Goal: Task Accomplishment & Management: Manage account settings

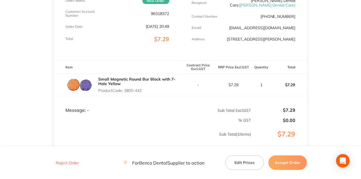
scroll to position [117, 0]
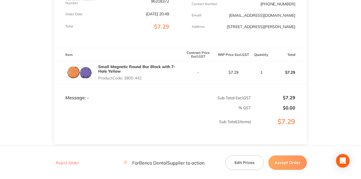
drag, startPoint x: 146, startPoint y: 82, endPoint x: 125, endPoint y: 82, distance: 21.0
click at [125, 80] on p "Product Code: 3800-442" at bounding box center [139, 78] width 82 height 5
copy p "3800-442"
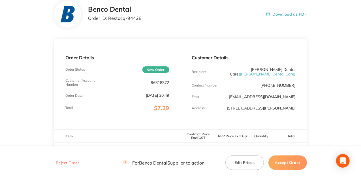
scroll to position [164, 0]
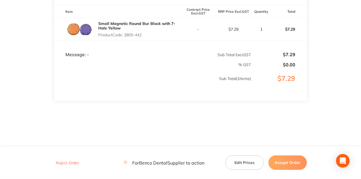
click at [251, 160] on button "Edit Prices" at bounding box center [245, 162] width 39 height 14
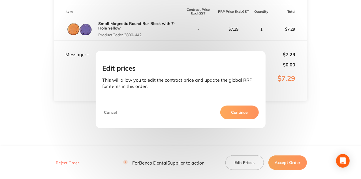
click at [235, 110] on button "Continue" at bounding box center [240, 112] width 39 height 14
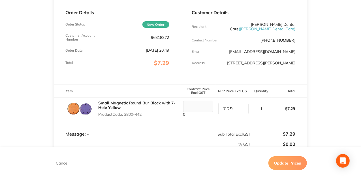
scroll to position [81, 0]
drag, startPoint x: 197, startPoint y: 95, endPoint x: 335, endPoint y: 81, distance: 138.9
click at [335, 81] on main "Benco Dental Order ID: Restocq- 94428 Download as PDF Order Details Order Statu…" at bounding box center [180, 84] width 361 height 281
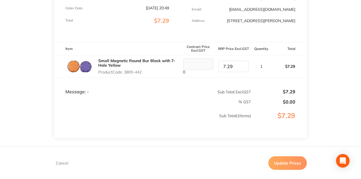
scroll to position [124, 0]
click at [241, 71] on input "6.29" at bounding box center [234, 65] width 30 height 11
click at [241, 71] on input "5.29" at bounding box center [234, 65] width 30 height 11
click at [241, 71] on input "4.29" at bounding box center [234, 65] width 30 height 11
click at [241, 71] on input "3.29" at bounding box center [234, 65] width 30 height 11
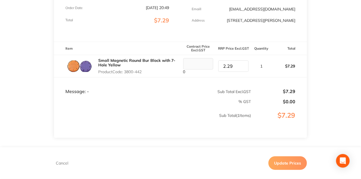
click at [241, 71] on input "2.29" at bounding box center [234, 65] width 30 height 11
click at [241, 71] on input "1.29" at bounding box center [234, 65] width 30 height 11
click at [241, 71] on input "0.29" at bounding box center [234, 65] width 30 height 11
click at [241, 69] on input "1.29" at bounding box center [234, 65] width 30 height 11
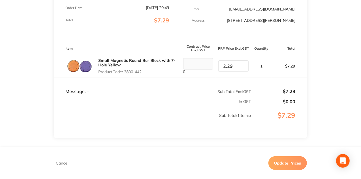
click at [241, 69] on input "2.29" at bounding box center [234, 65] width 30 height 11
click at [241, 69] on input "3.29" at bounding box center [234, 65] width 30 height 11
click at [241, 69] on input "4.29" at bounding box center [234, 65] width 30 height 11
click at [242, 70] on input "3.29" at bounding box center [234, 65] width 30 height 11
click at [242, 69] on input "4.29" at bounding box center [234, 65] width 30 height 11
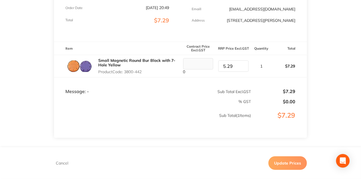
click at [243, 69] on input "5.29" at bounding box center [234, 65] width 30 height 11
click at [243, 69] on input "6.29" at bounding box center [234, 65] width 30 height 11
click at [243, 69] on input "7.29" at bounding box center [234, 65] width 30 height 11
click at [243, 69] on input "8.29" at bounding box center [234, 65] width 30 height 11
click at [242, 70] on input "7.29" at bounding box center [234, 65] width 30 height 11
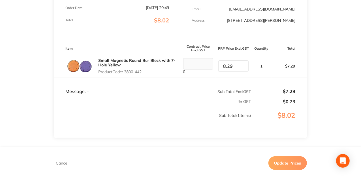
click at [244, 68] on input "8.29" at bounding box center [234, 65] width 30 height 11
click at [243, 71] on input "7.29" at bounding box center [234, 65] width 30 height 11
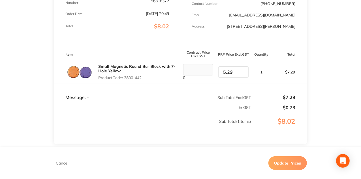
scroll to position [122, 0]
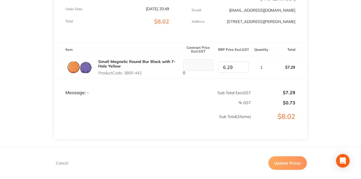
click at [243, 69] on input "6.29" at bounding box center [234, 67] width 30 height 11
type input "7.29"
click at [243, 69] on input "7.29" at bounding box center [234, 67] width 30 height 11
